Goal: Check status: Check status

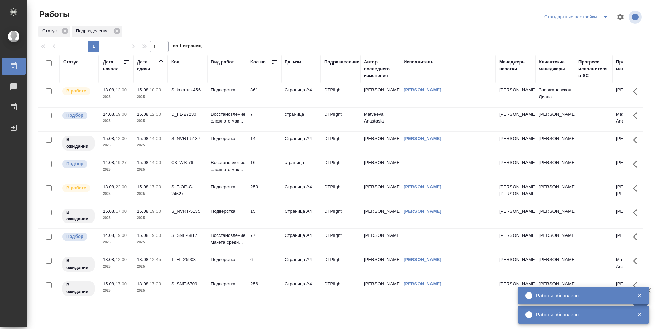
click at [270, 97] on td "361" at bounding box center [264, 95] width 34 height 24
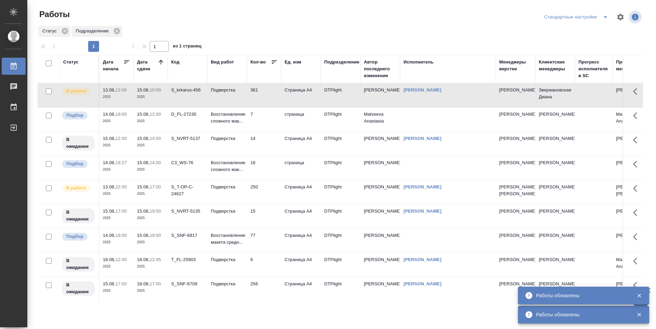
click at [270, 97] on td "361" at bounding box center [264, 95] width 34 height 24
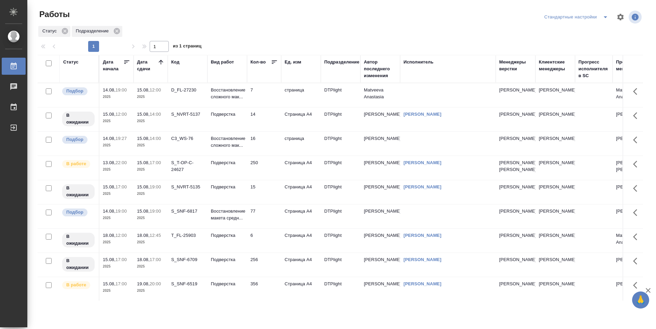
click at [273, 107] on td "14" at bounding box center [264, 95] width 34 height 24
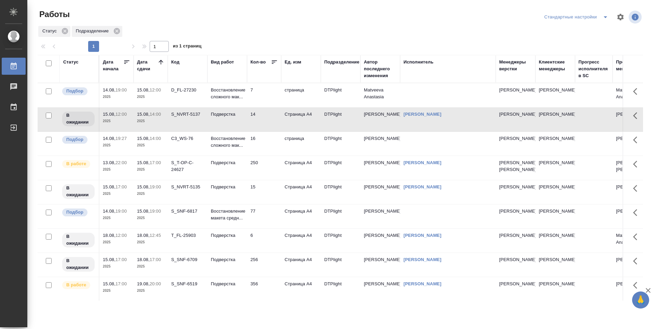
click at [151, 149] on p "2025" at bounding box center [150, 145] width 27 height 7
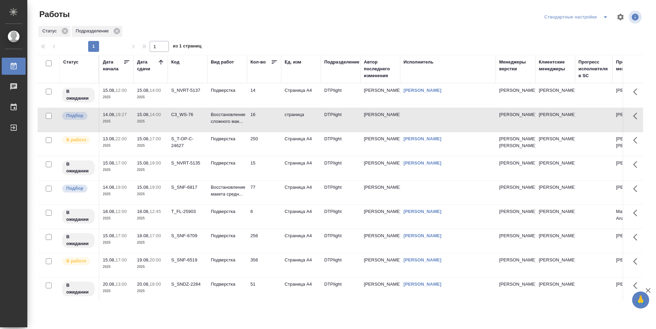
scroll to position [34, 0]
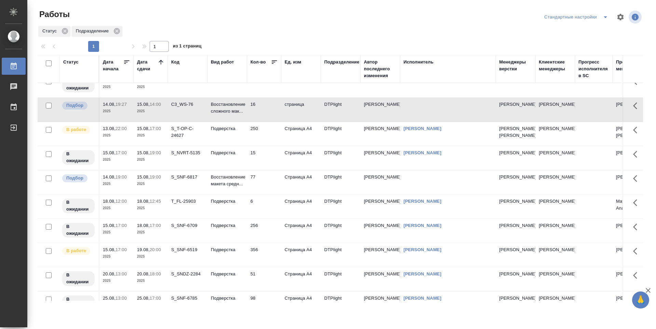
click at [158, 188] on p "2025" at bounding box center [150, 184] width 27 height 7
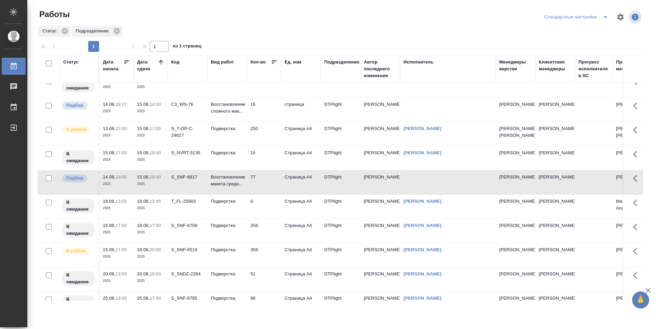
click at [156, 163] on p "2025" at bounding box center [150, 159] width 27 height 7
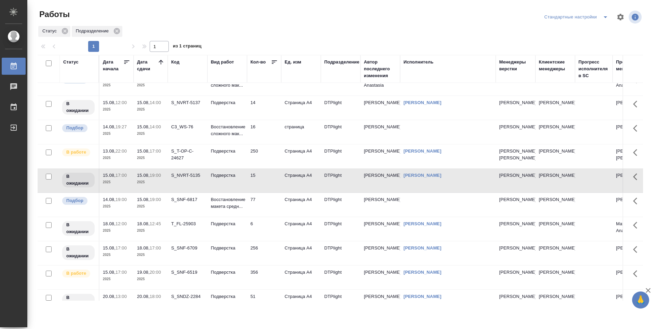
scroll to position [0, 0]
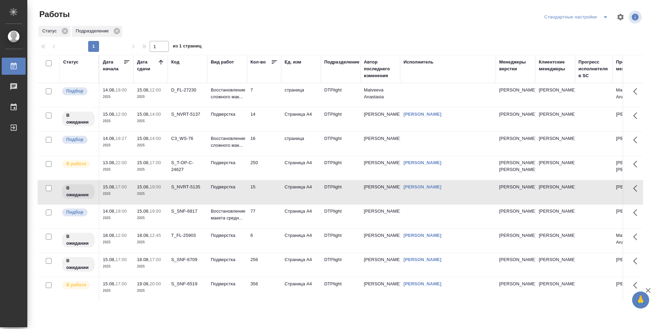
click at [187, 107] on td "S_NVRT-5137" at bounding box center [188, 95] width 40 height 24
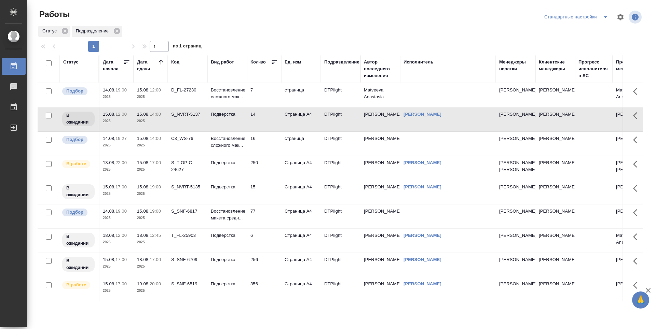
click at [179, 107] on td "S_NVRT-5135" at bounding box center [188, 95] width 40 height 24
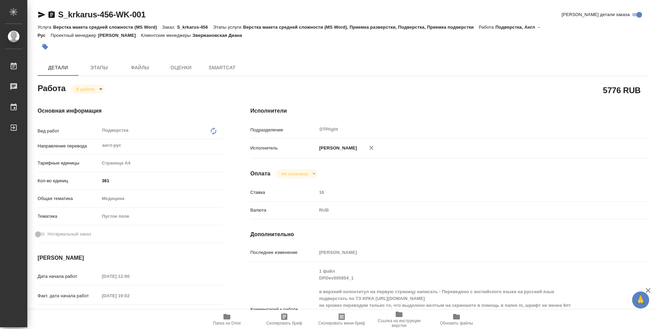
type textarea "x"
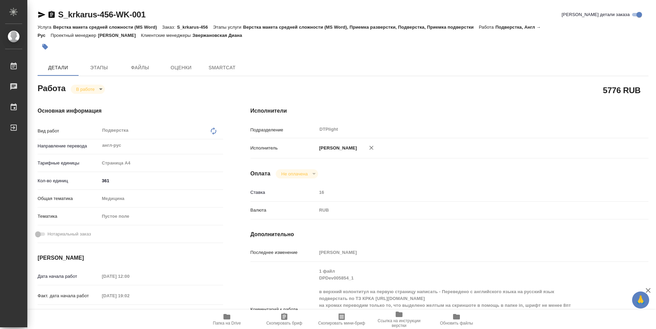
type textarea "x"
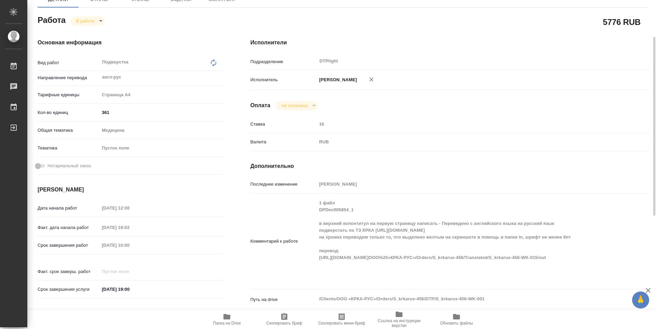
type textarea "x"
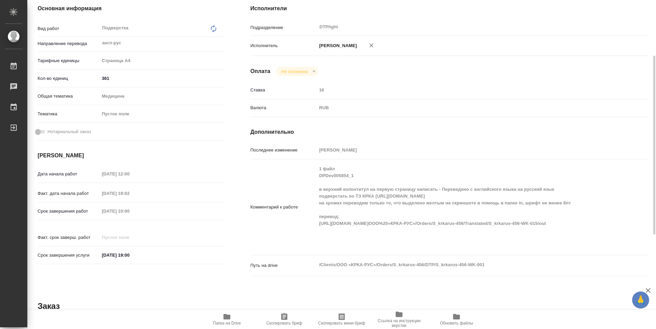
scroll to position [171, 0]
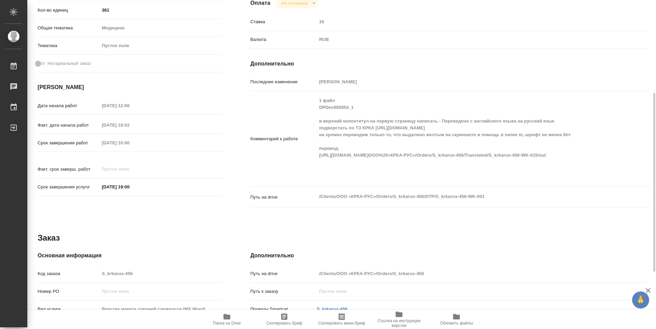
type textarea "x"
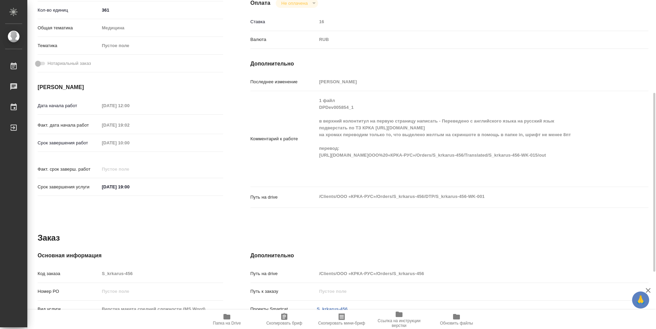
type textarea "x"
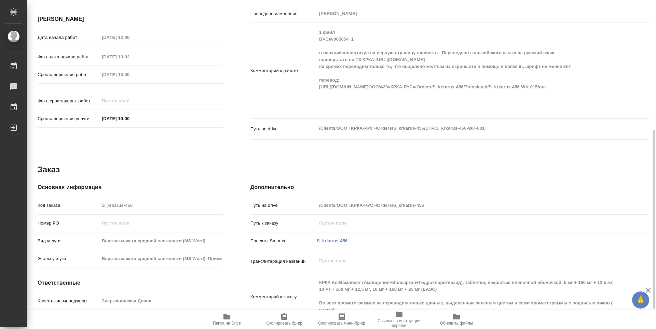
scroll to position [276, 0]
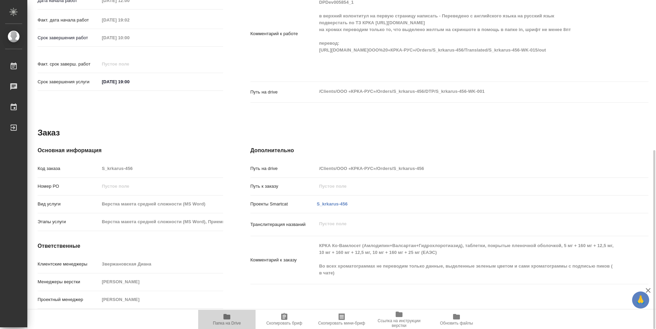
click at [235, 318] on span "Папка на Drive" at bounding box center [226, 319] width 49 height 13
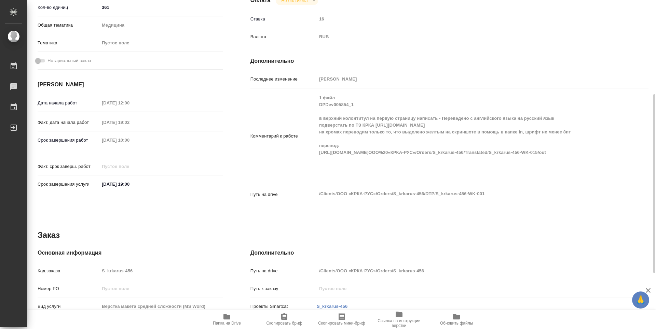
scroll to position [0, 0]
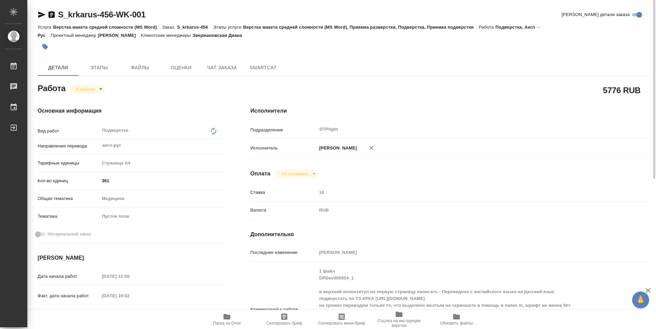
click at [99, 91] on body "🙏 .cls-1 fill:#fff; AWATERA Guselnikov Roman Работы 0 Чаты График Выйти S_krkar…" at bounding box center [328, 164] width 656 height 329
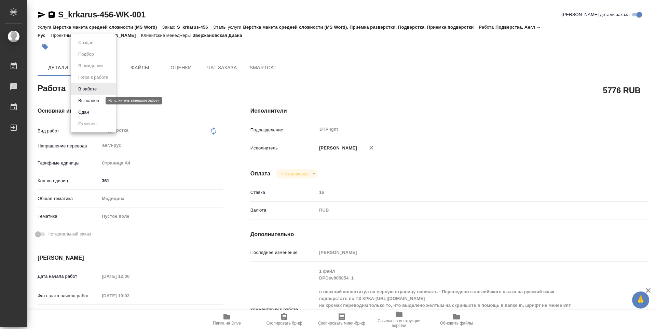
click at [97, 101] on button "Выполнен" at bounding box center [88, 101] width 25 height 8
type textarea "x"
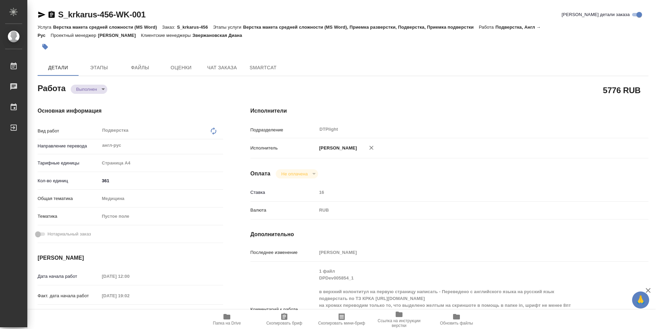
type textarea "x"
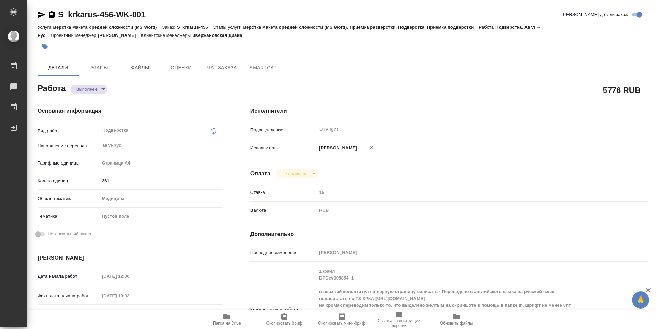
type textarea "x"
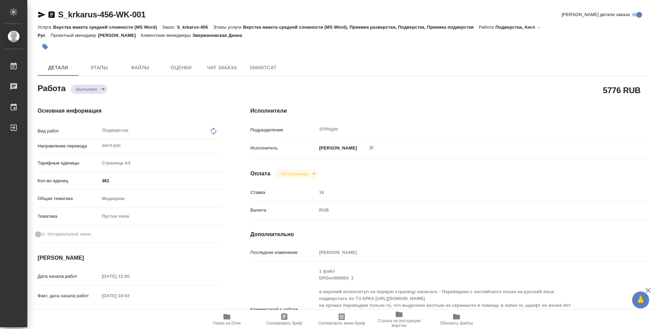
type textarea "x"
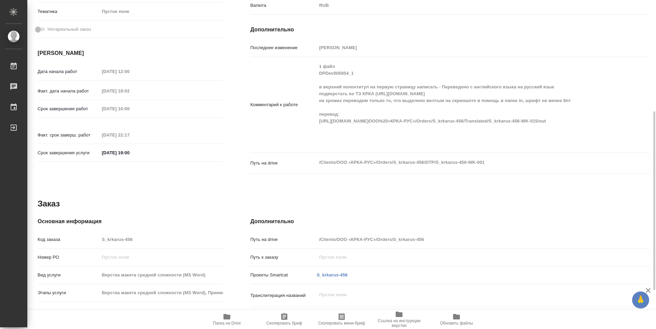
type textarea "x"
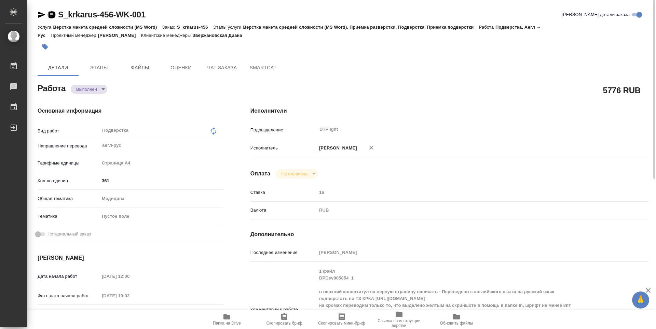
click at [52, 14] on icon "button" at bounding box center [52, 14] width 6 height 7
